Goal: Task Accomplishment & Management: Complete application form

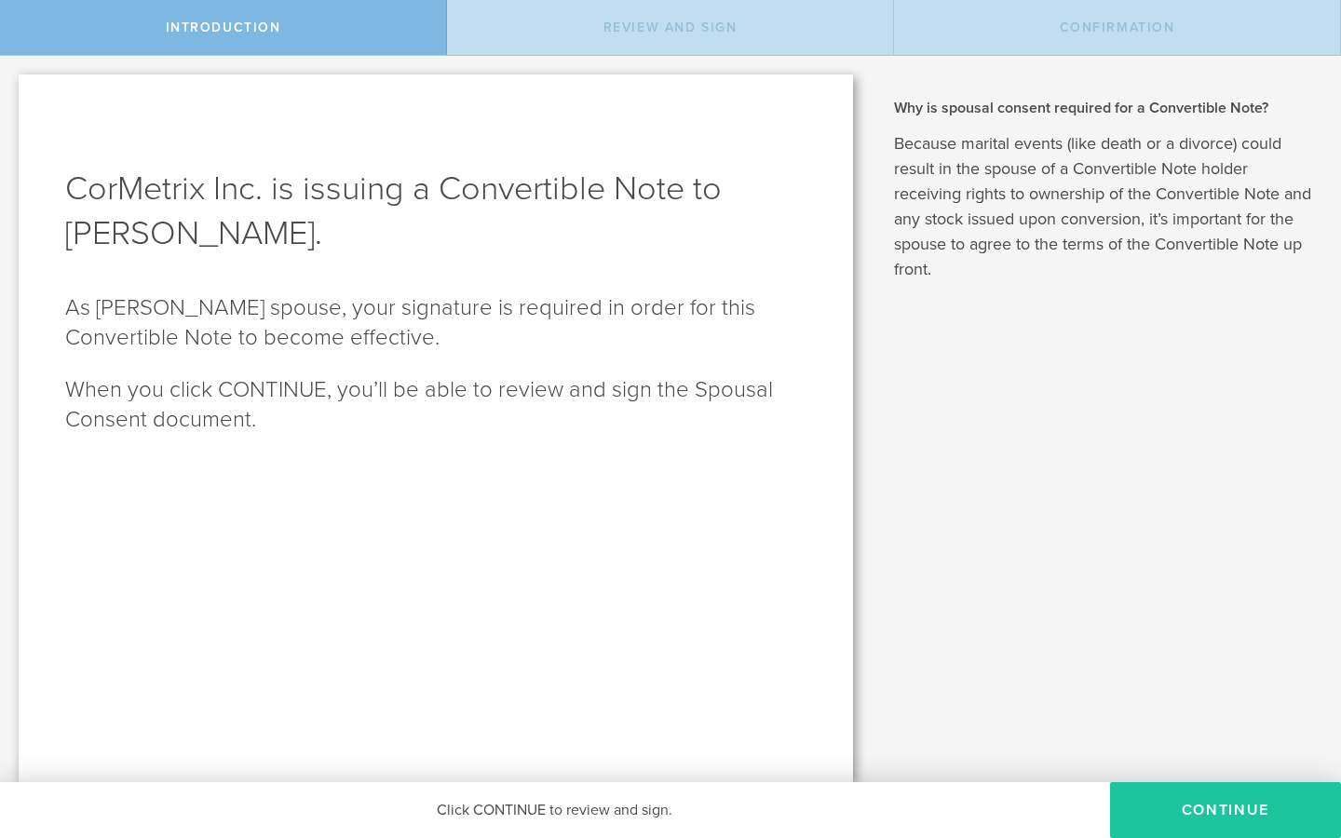
click at [1188, 807] on button "Continue" at bounding box center [1225, 810] width 231 height 56
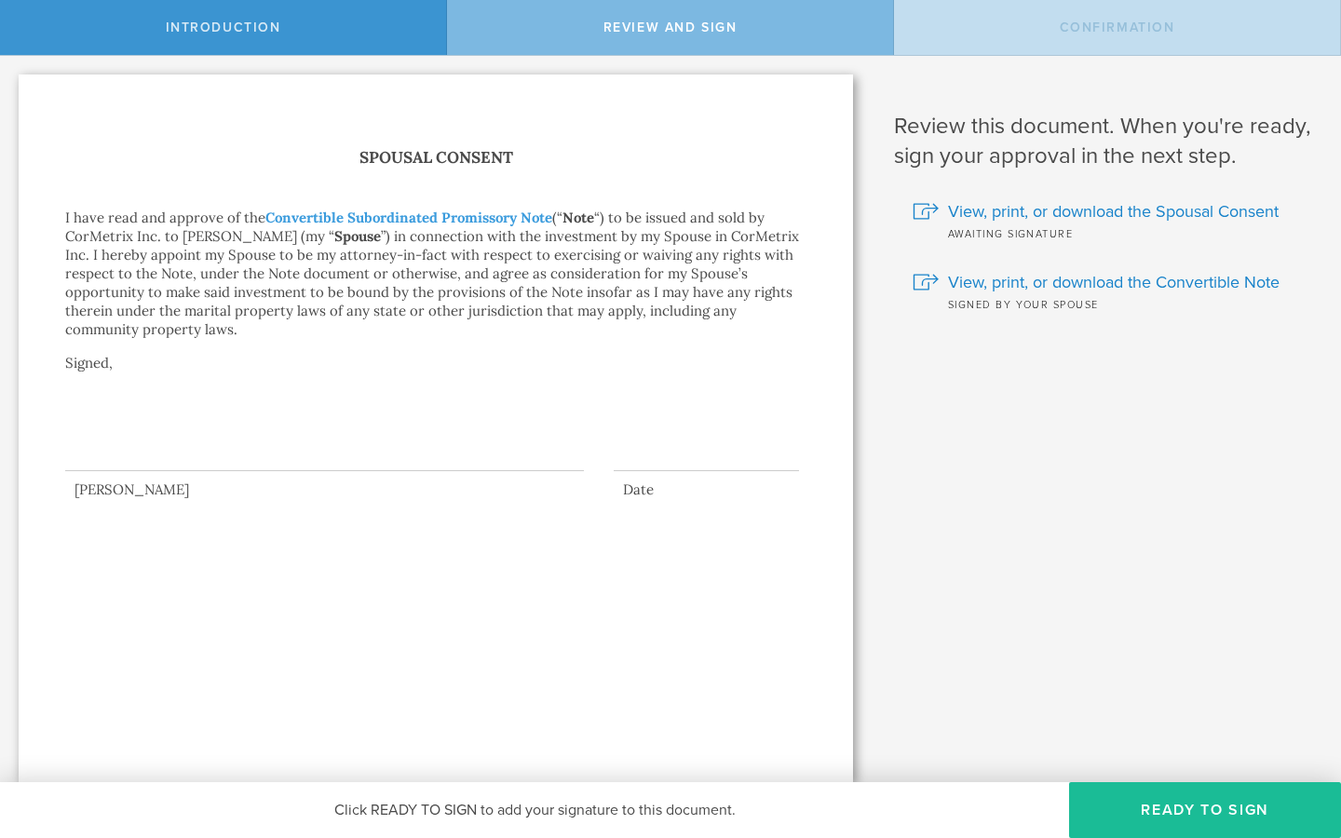
click at [116, 419] on div at bounding box center [324, 434] width 519 height 75
click at [1166, 807] on button "Ready to Sign" at bounding box center [1205, 810] width 272 height 56
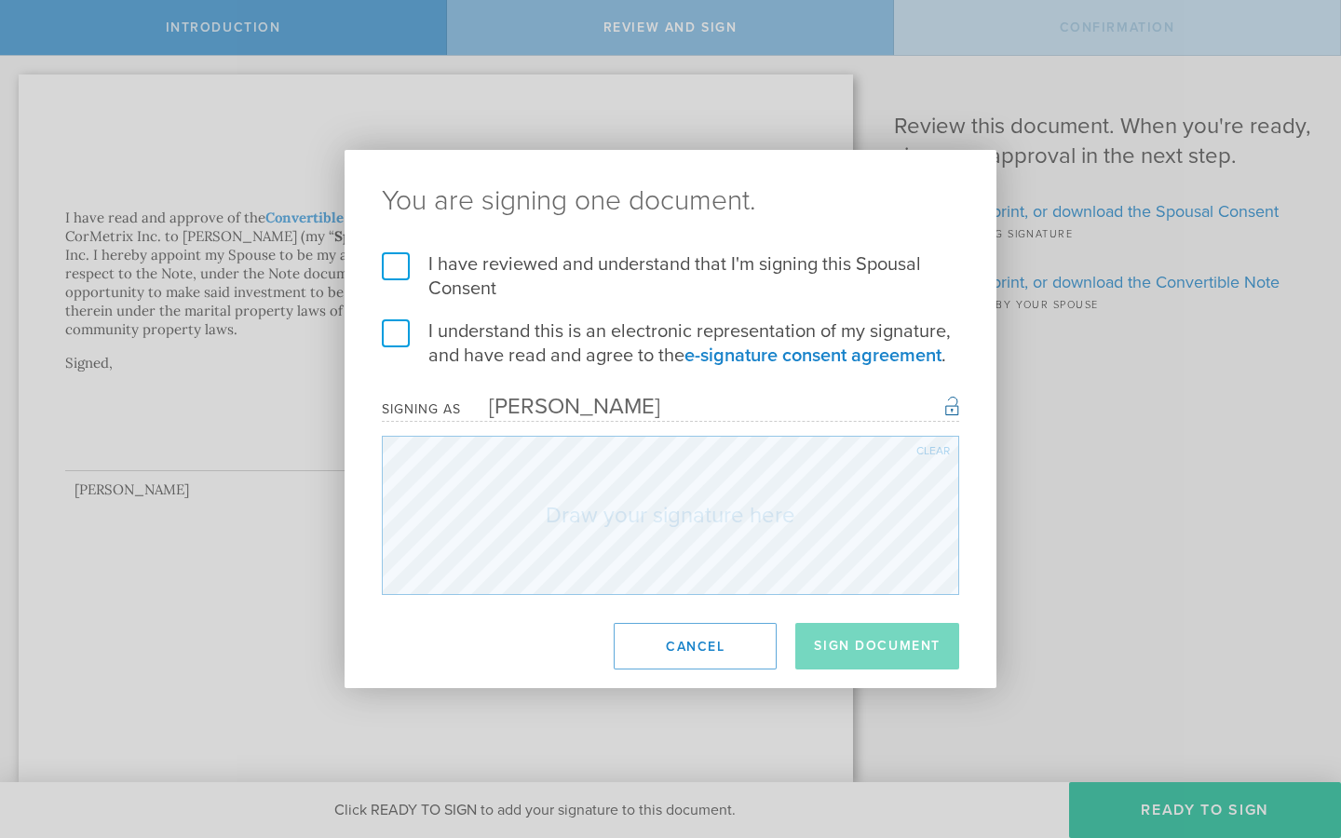
click at [392, 266] on label "I have reviewed and understand that I'm signing this Spousal Consent" at bounding box center [670, 276] width 577 height 48
click at [0, 0] on input "I have reviewed and understand that I'm signing this Spousal Consent" at bounding box center [0, 0] width 0 height 0
click at [390, 331] on label "I understand this is an electronic representation of my signature, and have rea…" at bounding box center [670, 343] width 577 height 48
click at [0, 0] on input "I understand this is an electronic representation of my signature, and have rea…" at bounding box center [0, 0] width 0 height 0
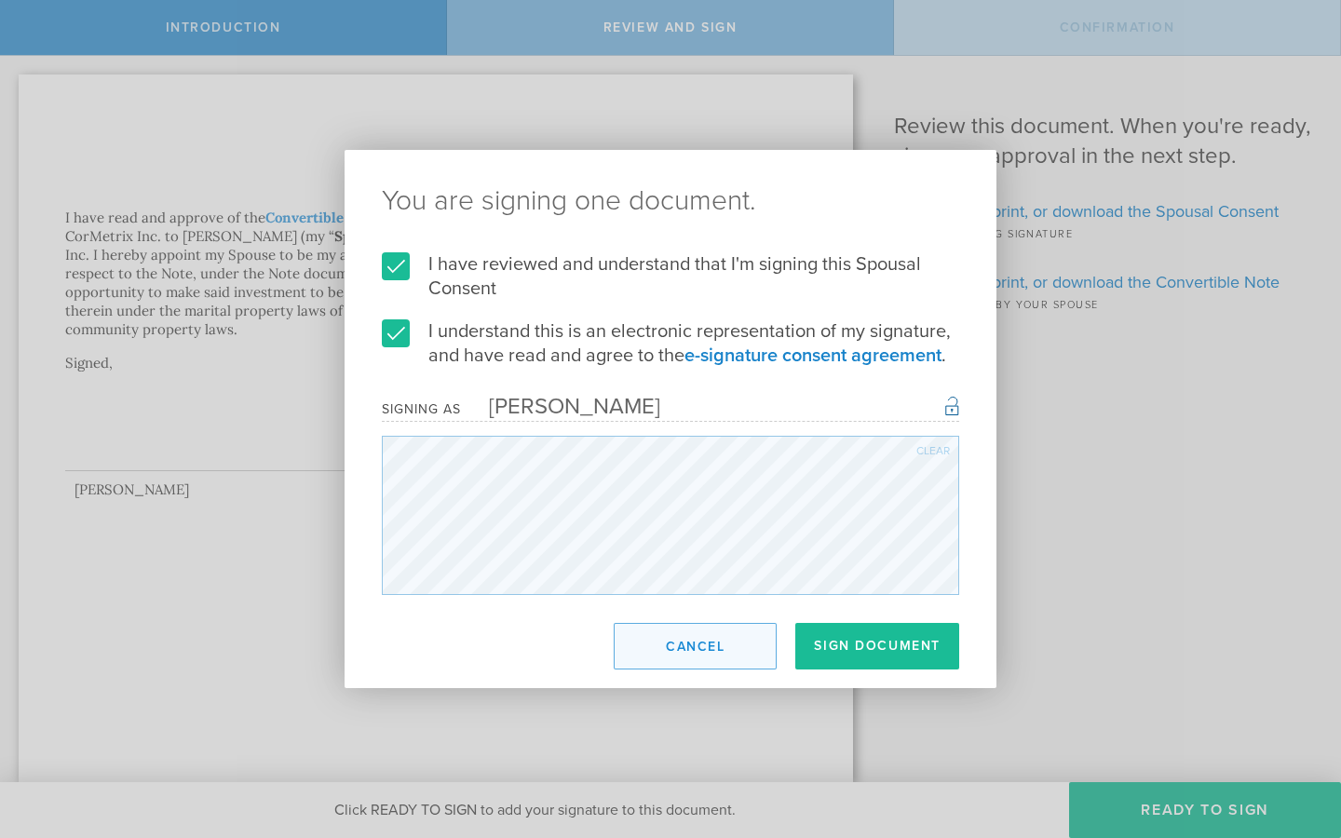
click at [743, 628] on button "Cancel" at bounding box center [695, 646] width 163 height 47
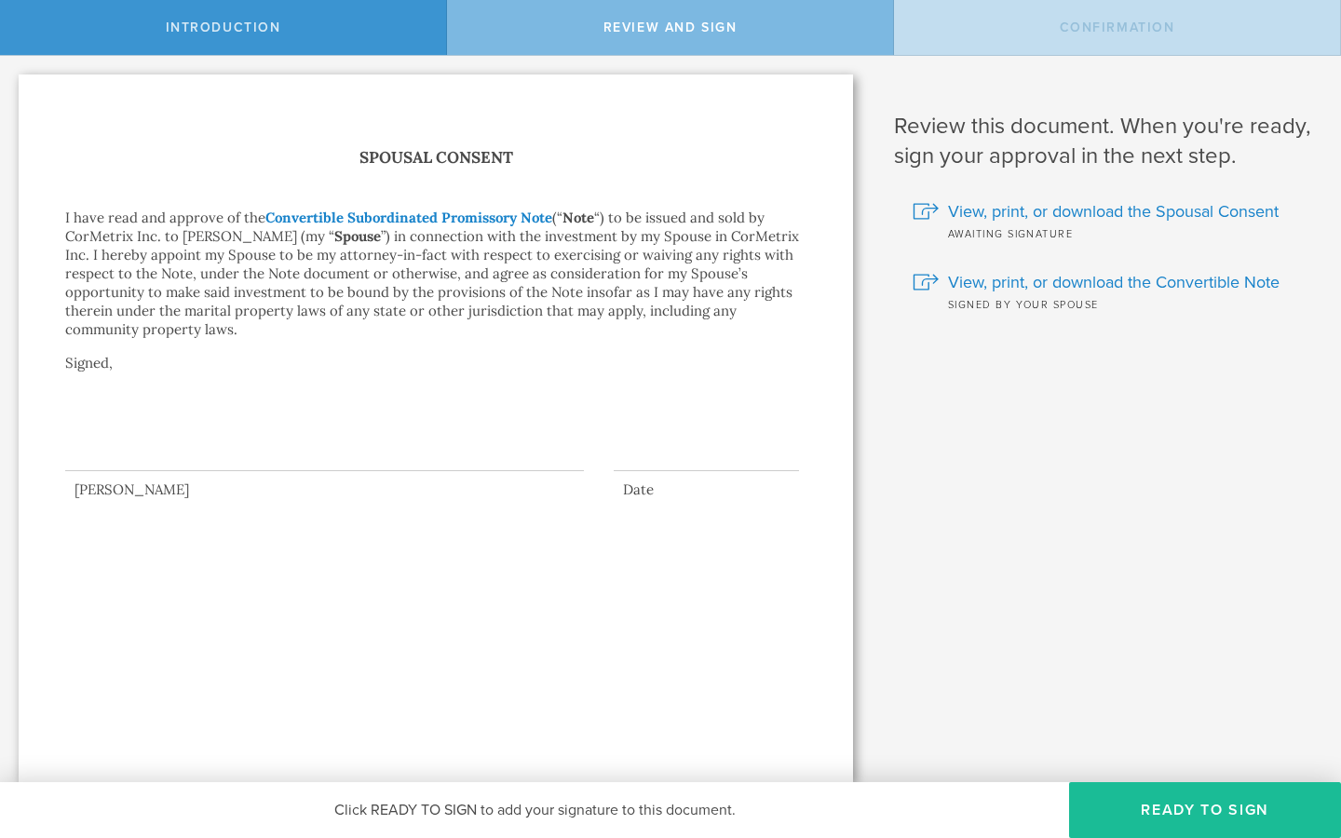
click at [344, 216] on link "Convertible Subordinated Promissory Note" at bounding box center [408, 218] width 287 height 18
click at [1179, 804] on button "Ready to Sign" at bounding box center [1205, 810] width 272 height 56
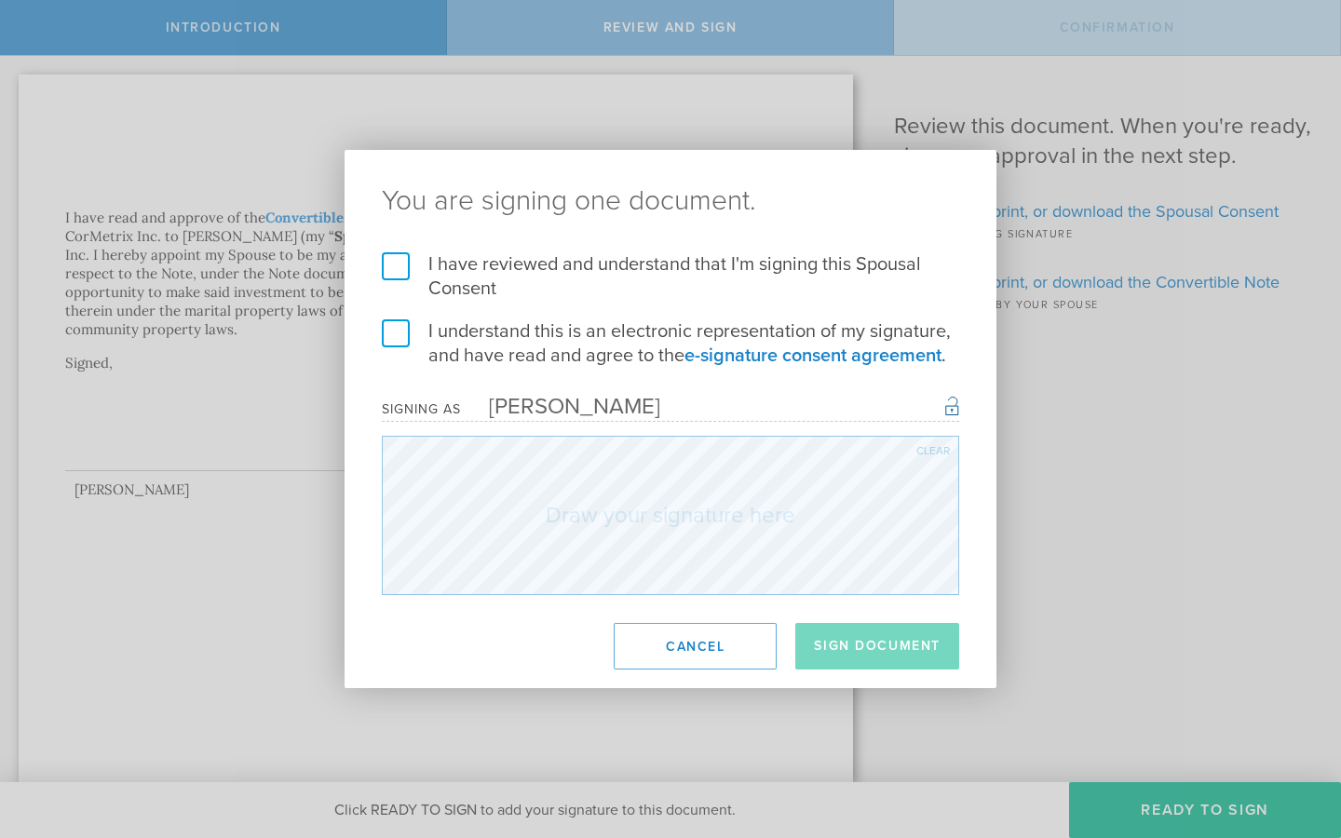
click at [397, 341] on label "I understand this is an electronic representation of my signature, and have rea…" at bounding box center [670, 343] width 577 height 48
click at [0, 0] on input "I understand this is an electronic representation of my signature, and have rea…" at bounding box center [0, 0] width 0 height 0
click at [392, 274] on label "I have reviewed and understand that I'm signing this Spousal Consent" at bounding box center [670, 276] width 577 height 48
click at [0, 0] on input "I have reviewed and understand that I'm signing this Spousal Consent" at bounding box center [0, 0] width 0 height 0
click at [639, 429] on form "I have reviewed and understand that I'm signing this Spousal Consent I understa…" at bounding box center [670, 423] width 577 height 343
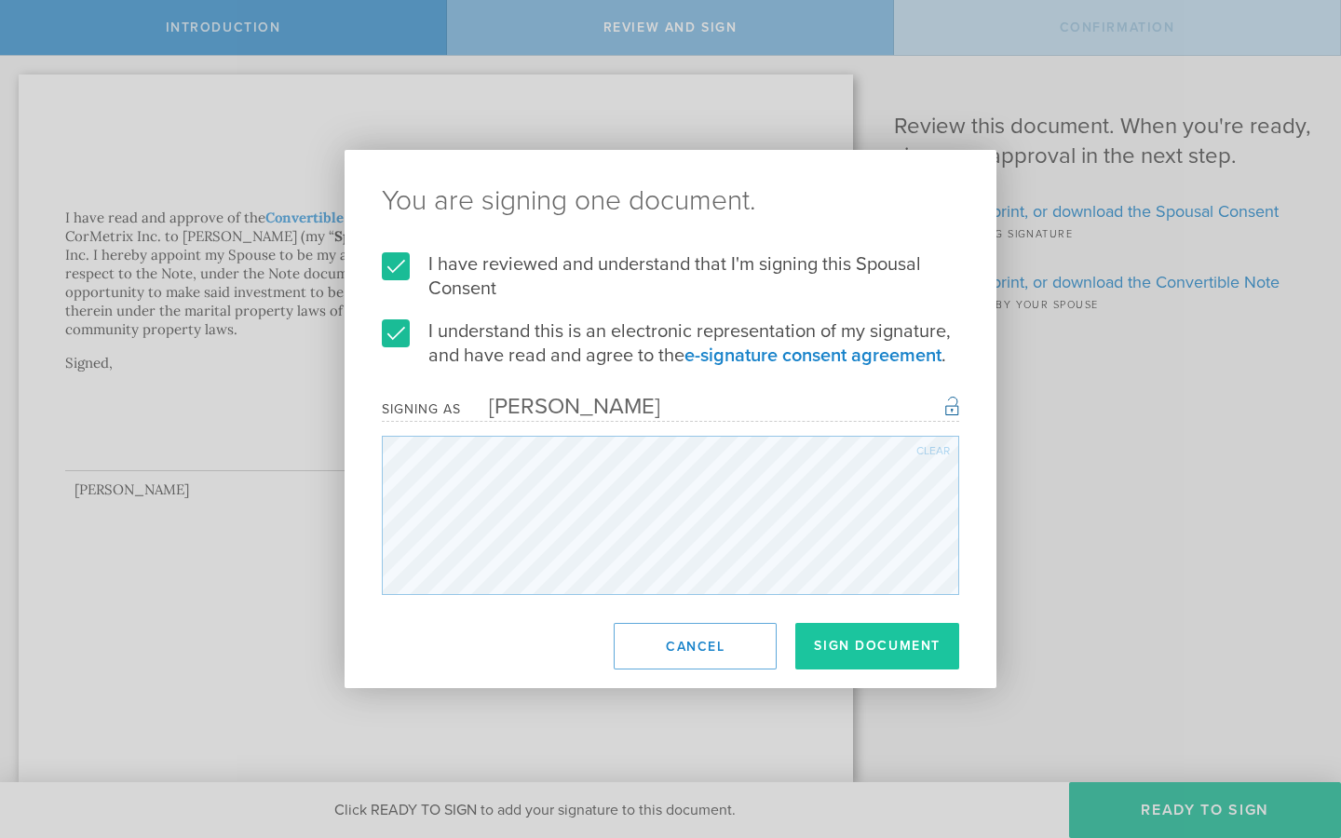
click at [864, 649] on button "Sign Document" at bounding box center [877, 646] width 164 height 47
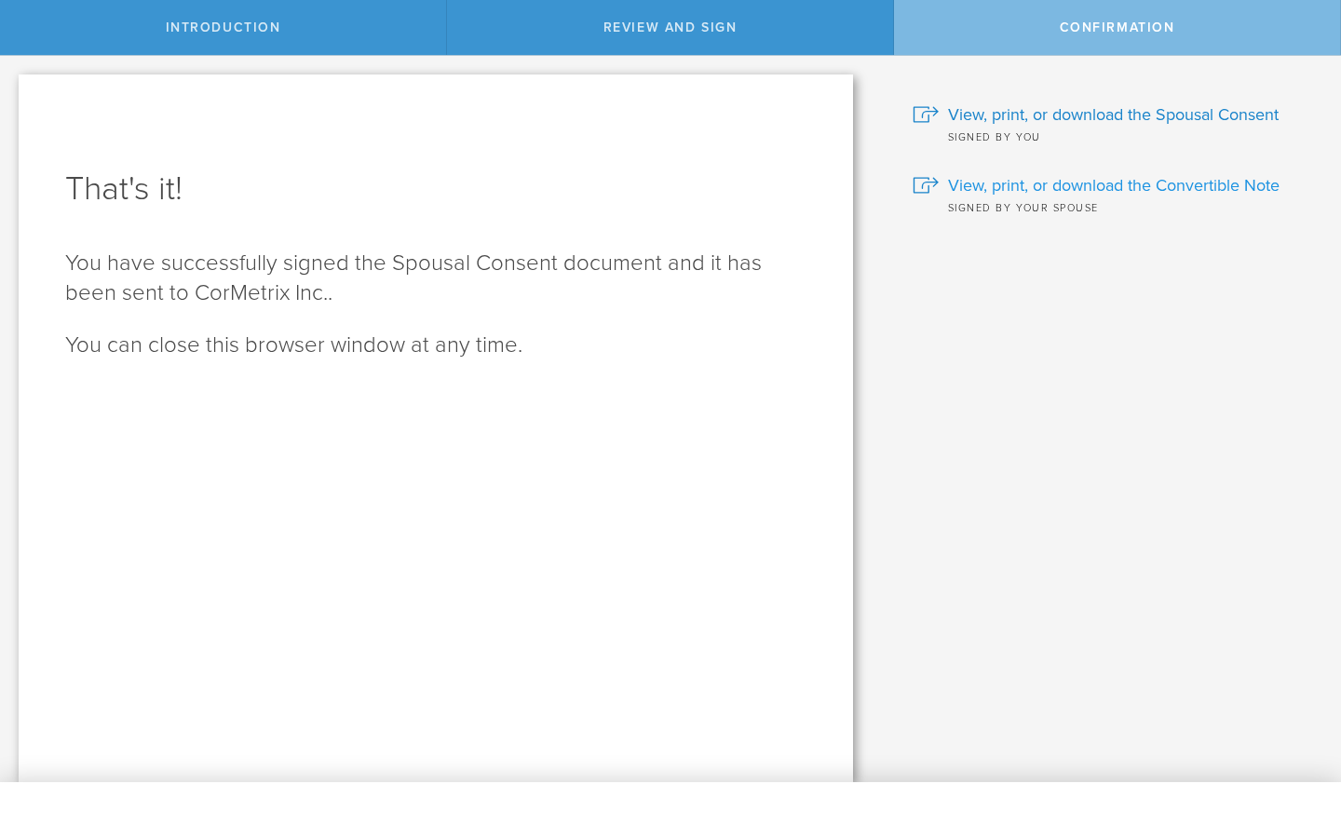
click at [1030, 188] on span "View, print, or download the Convertible Note" at bounding box center [1114, 185] width 332 height 24
click at [1060, 114] on span "View, print, or download the Spousal Consent" at bounding box center [1113, 114] width 331 height 24
